Goal: Check status: Check status

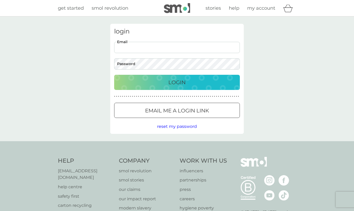
type input "[EMAIL_ADDRESS][PERSON_NAME][DOMAIN_NAME]"
click at [177, 82] on button "Login" at bounding box center [177, 82] width 126 height 15
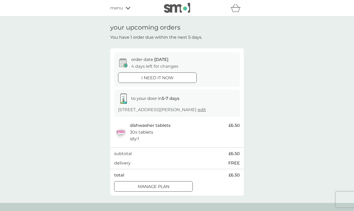
click at [121, 12] on div "refer a friend & you BOTH save smol impact smol shop your smol plans your upcom…" at bounding box center [177, 8] width 134 height 10
click at [120, 7] on span "menu" at bounding box center [116, 8] width 13 height 7
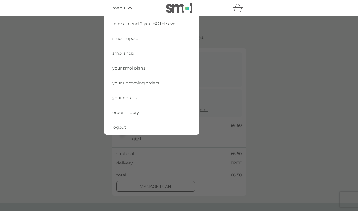
click at [125, 111] on span "order history" at bounding box center [125, 112] width 27 height 5
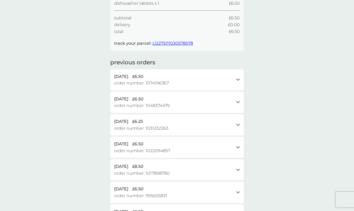
scroll to position [72, 0]
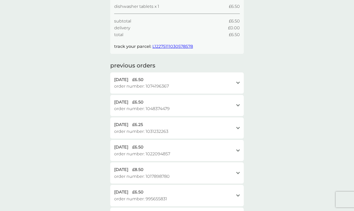
click at [179, 89] on div "9 Aug 2025 £6.50 order number: 1074196367 open" at bounding box center [177, 83] width 134 height 21
